Goal: Information Seeking & Learning: Find specific fact

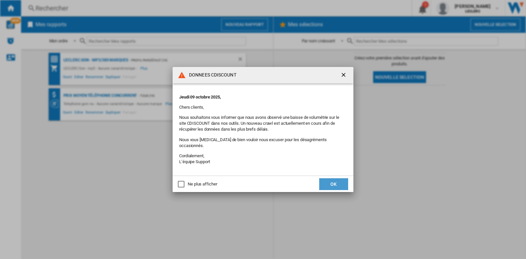
click at [336, 179] on button "OK" at bounding box center [333, 185] width 29 height 12
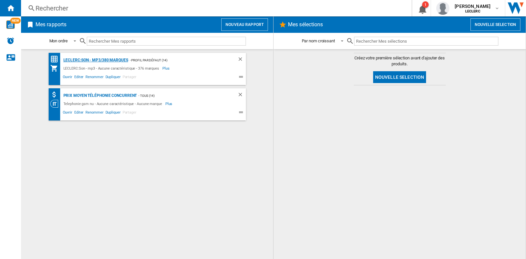
click at [111, 60] on div "LECLERC:Son - mp3/380 marques" at bounding box center [95, 60] width 66 height 8
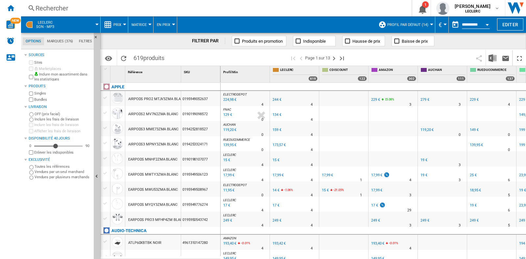
click at [75, 6] on div "Rechercher" at bounding box center [215, 8] width 359 height 9
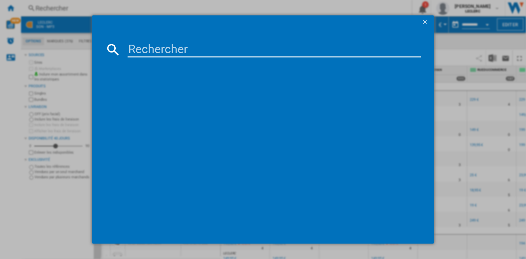
click at [136, 50] on input at bounding box center [274, 50] width 293 height 16
paste input "4548736157101"
type input "4548736157101"
drag, startPoint x: 66, startPoint y: 183, endPoint x: 63, endPoint y: 177, distance: 6.5
click at [66, 183] on div "4548736157101 Chargement en cours..." at bounding box center [263, 129] width 526 height 259
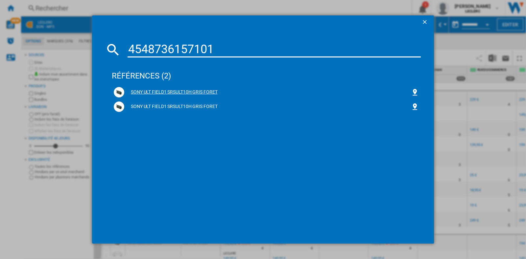
click at [158, 94] on div "SONY ULT FIELD1 SRSULT10H GRIS FORET" at bounding box center [267, 92] width 287 height 7
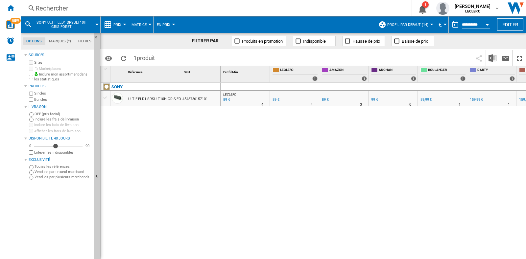
click at [277, 100] on div "89 €" at bounding box center [276, 100] width 7 height 4
click at [56, 8] on div "Rechercher" at bounding box center [215, 8] width 359 height 9
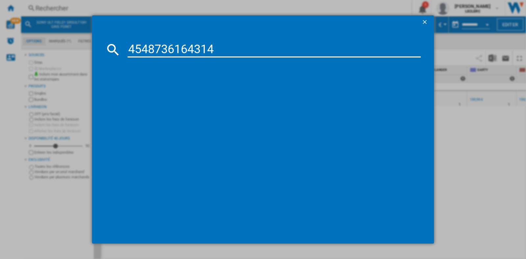
type input "4548736164314"
